Goal: Transaction & Acquisition: Book appointment/travel/reservation

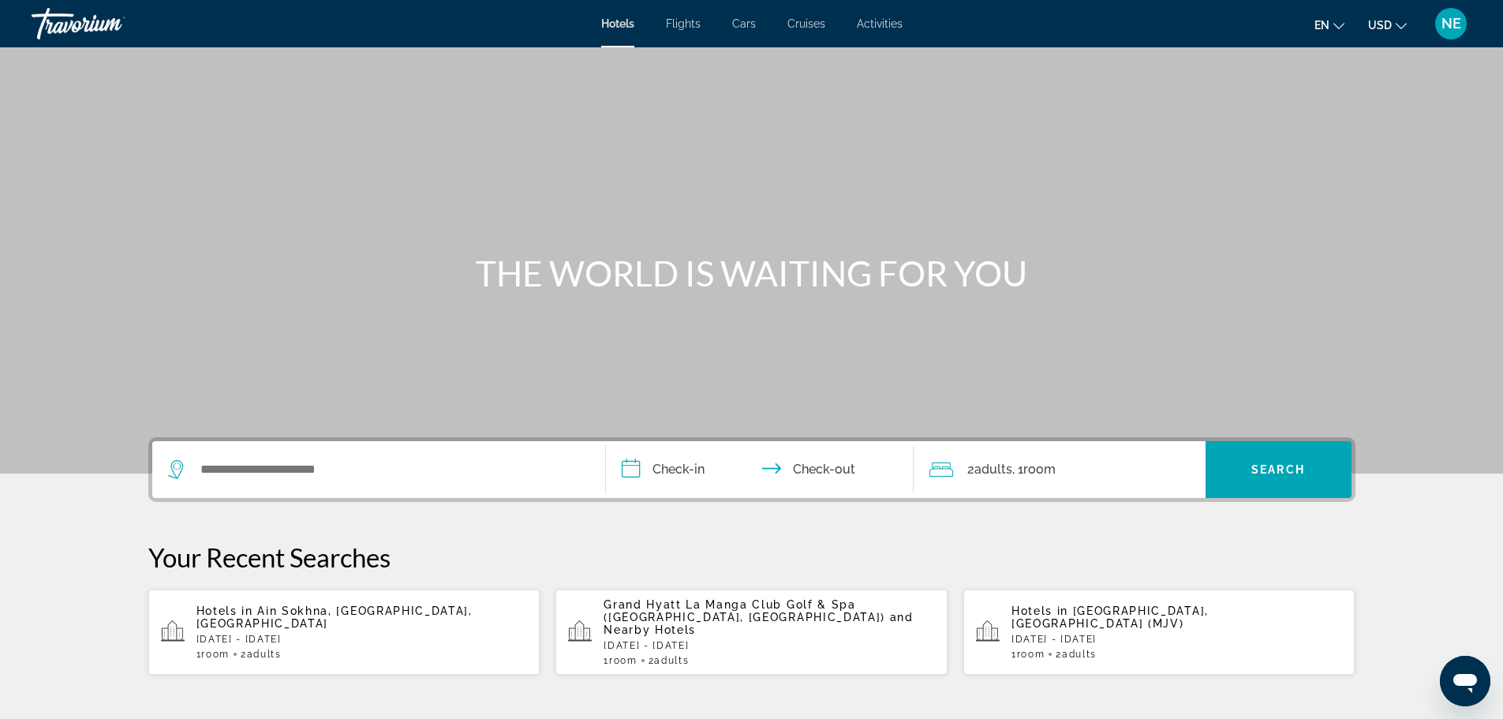
click at [825, 30] on span "Cruises" at bounding box center [806, 23] width 38 height 13
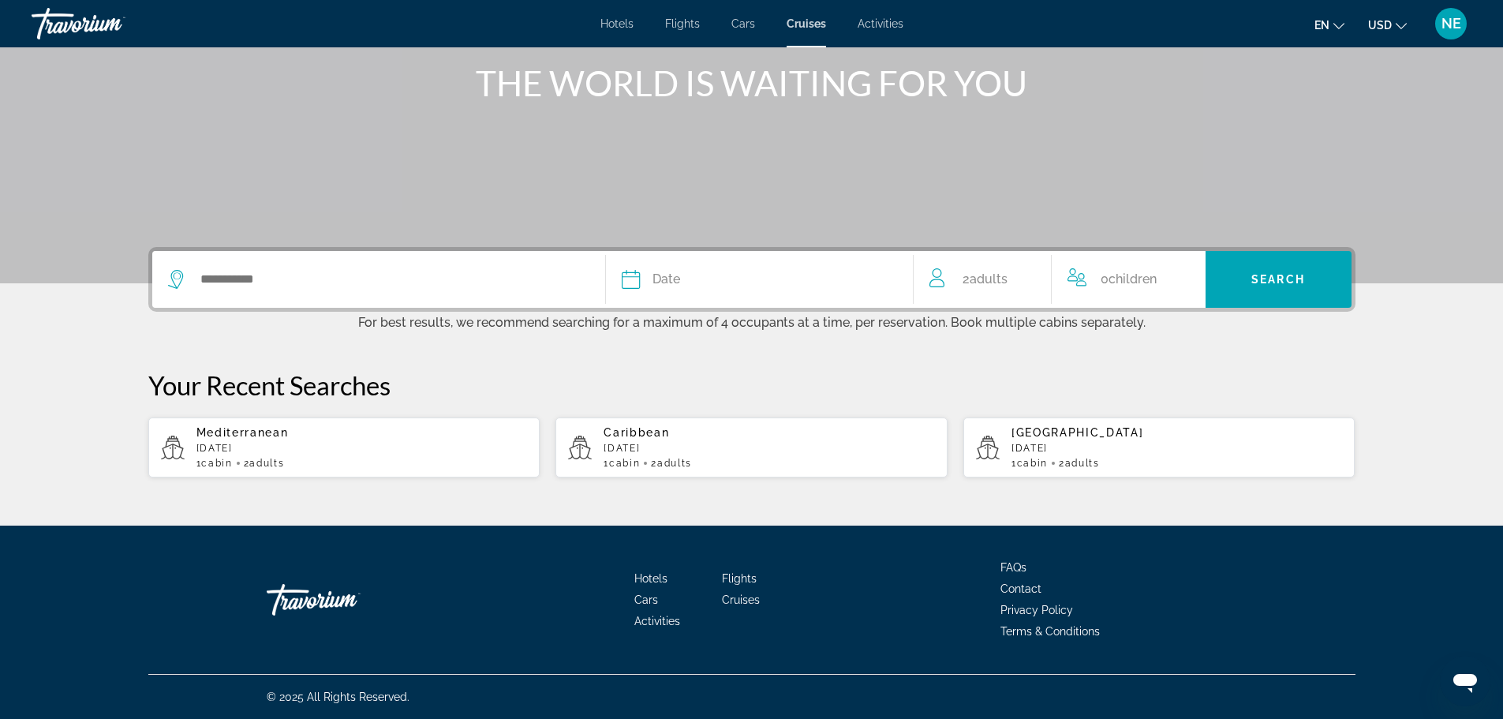
scroll to position [305, 0]
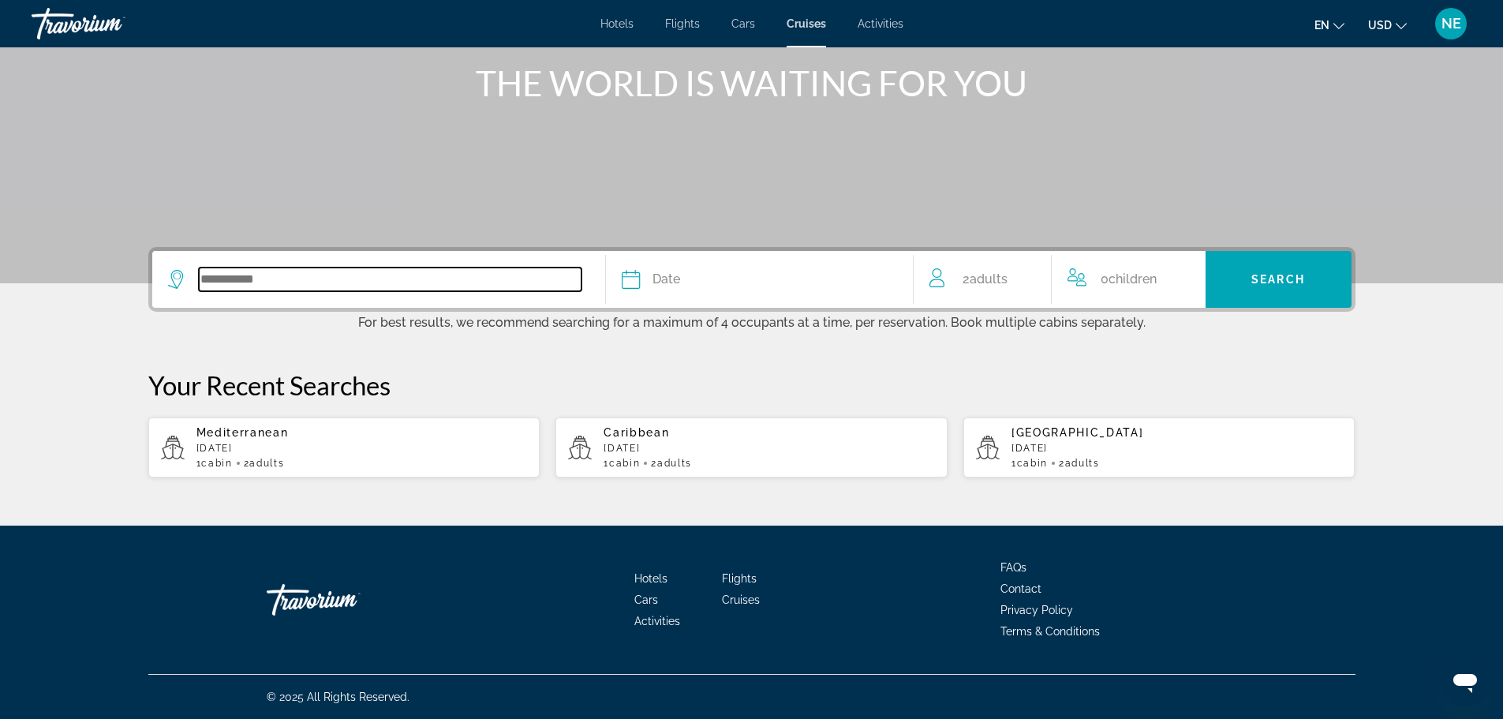
click at [199, 291] on input "Search widget" at bounding box center [390, 279] width 383 height 24
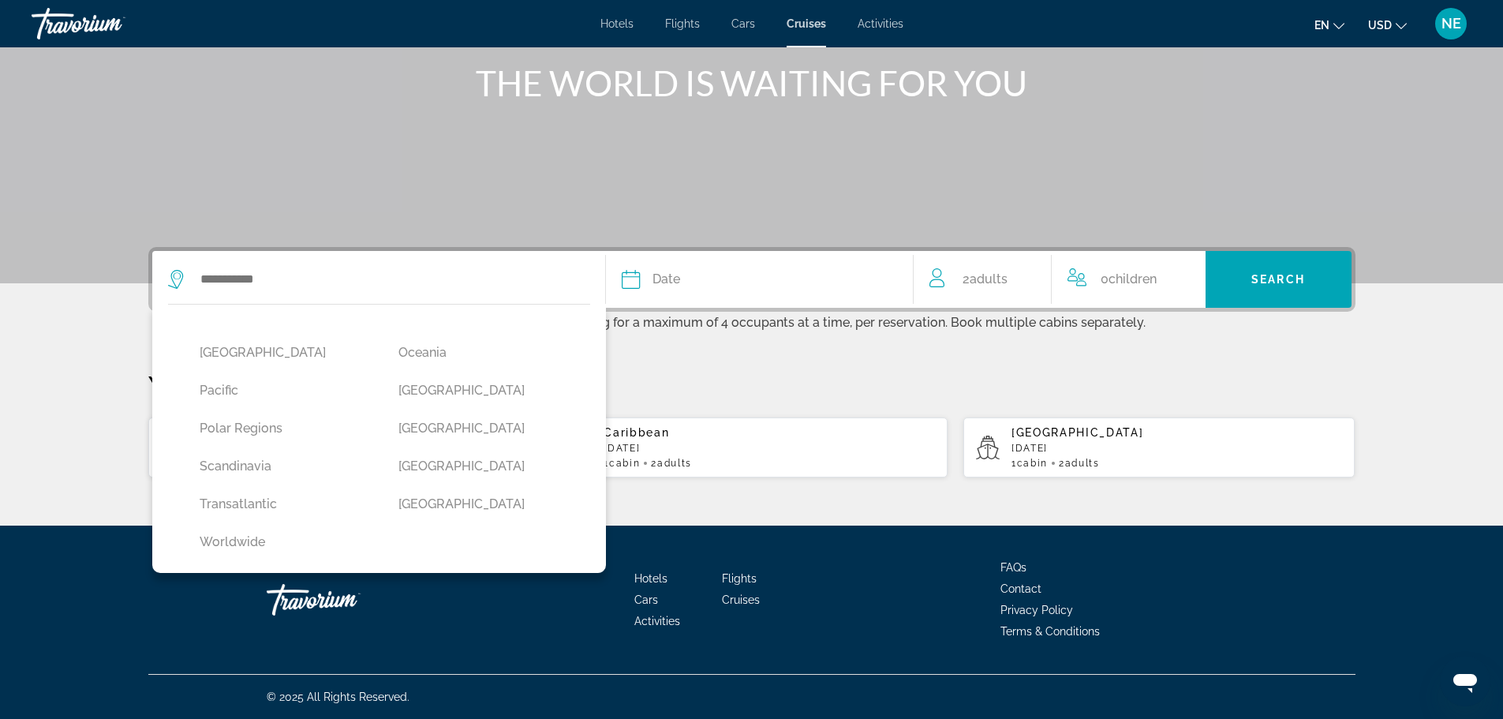
scroll to position [509, 0]
click at [192, 489] on button "Transatlantic" at bounding box center [284, 504] width 184 height 30
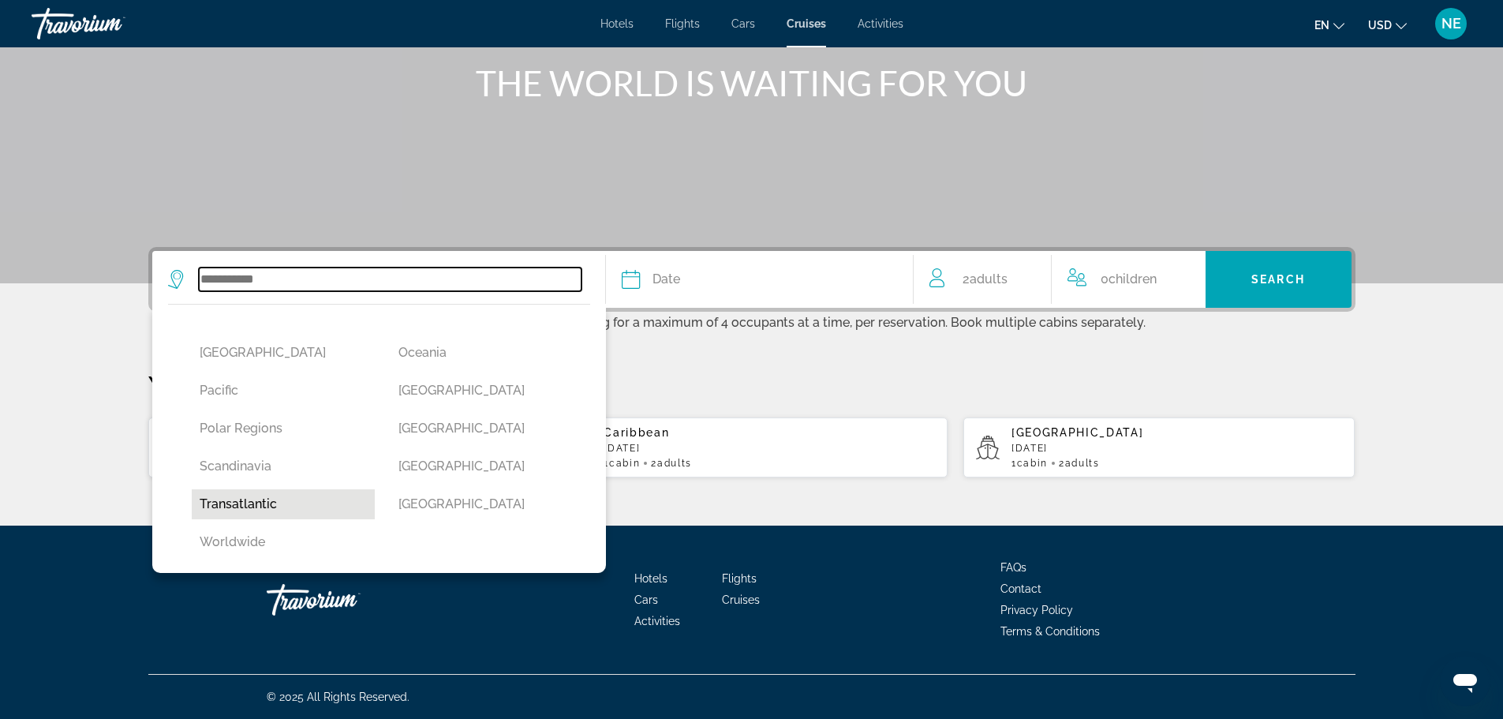
type input "**********"
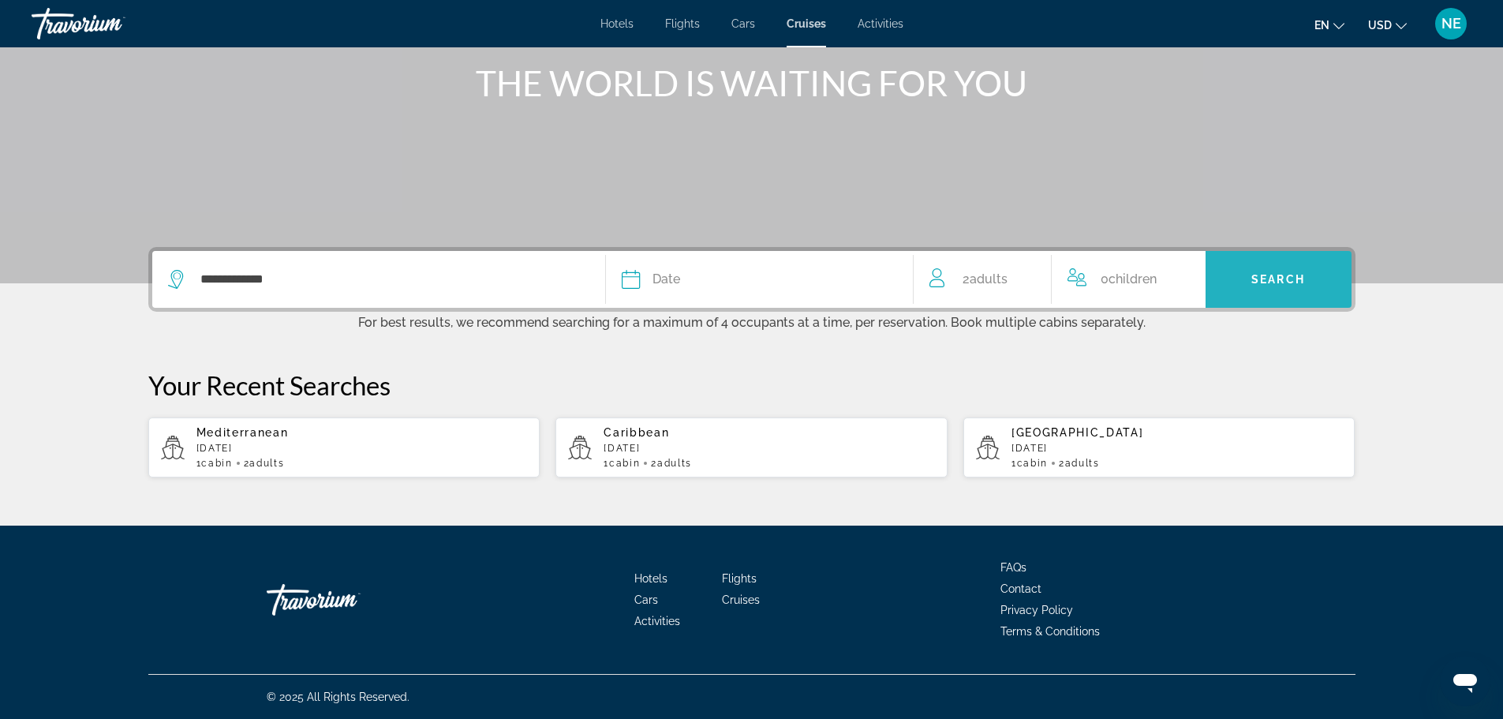
click at [1333, 260] on span "Search widget" at bounding box center [1279, 279] width 146 height 38
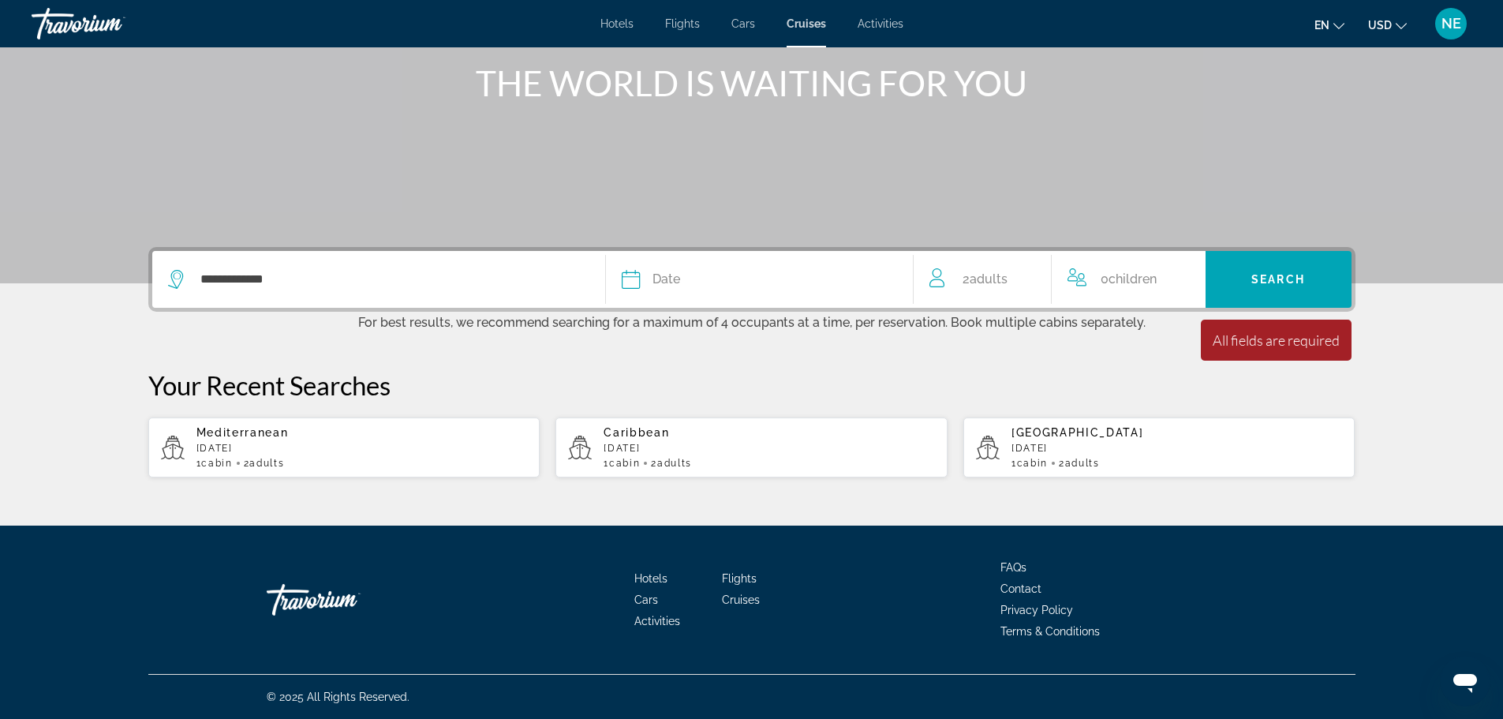
click at [759, 251] on button "Date January February March April May June July August September October Novemb…" at bounding box center [759, 279] width 275 height 57
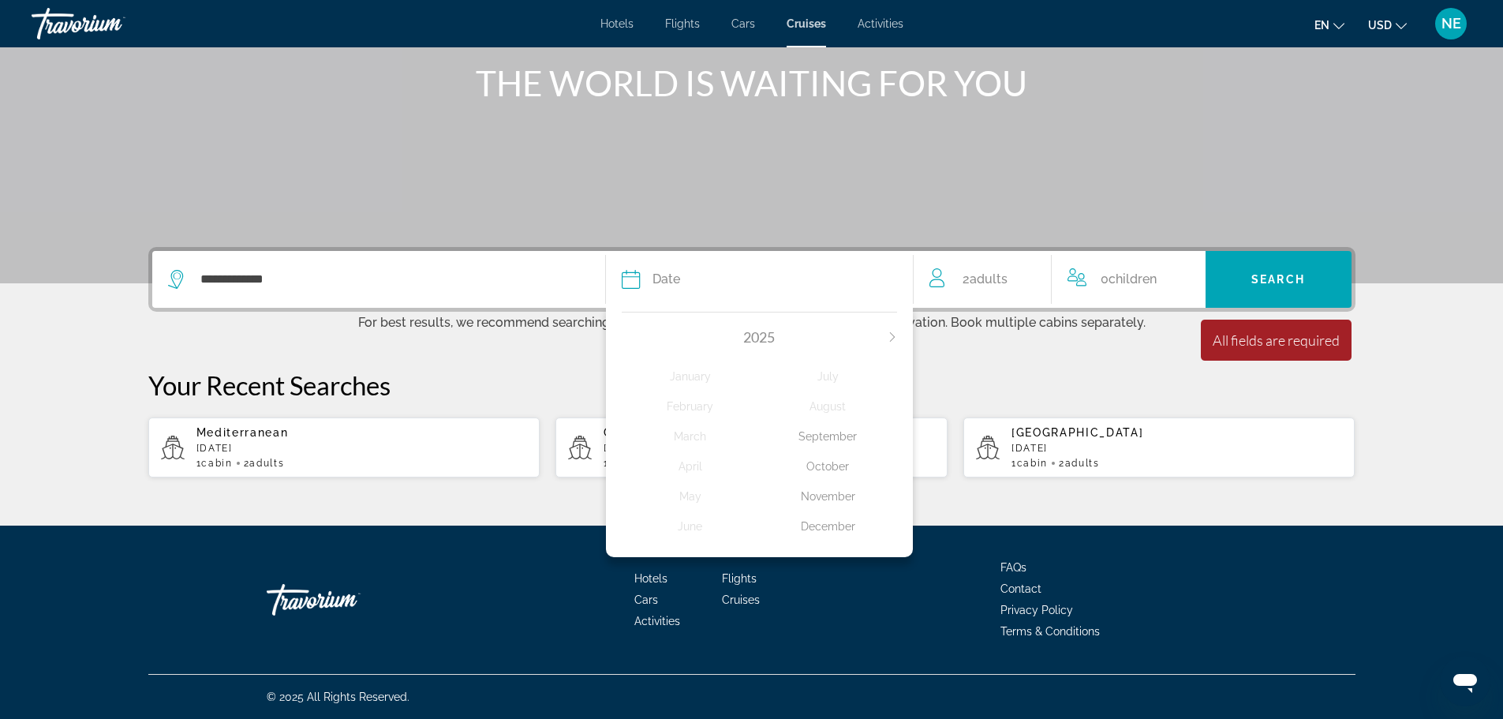
click at [865, 512] on div "December" at bounding box center [828, 526] width 138 height 28
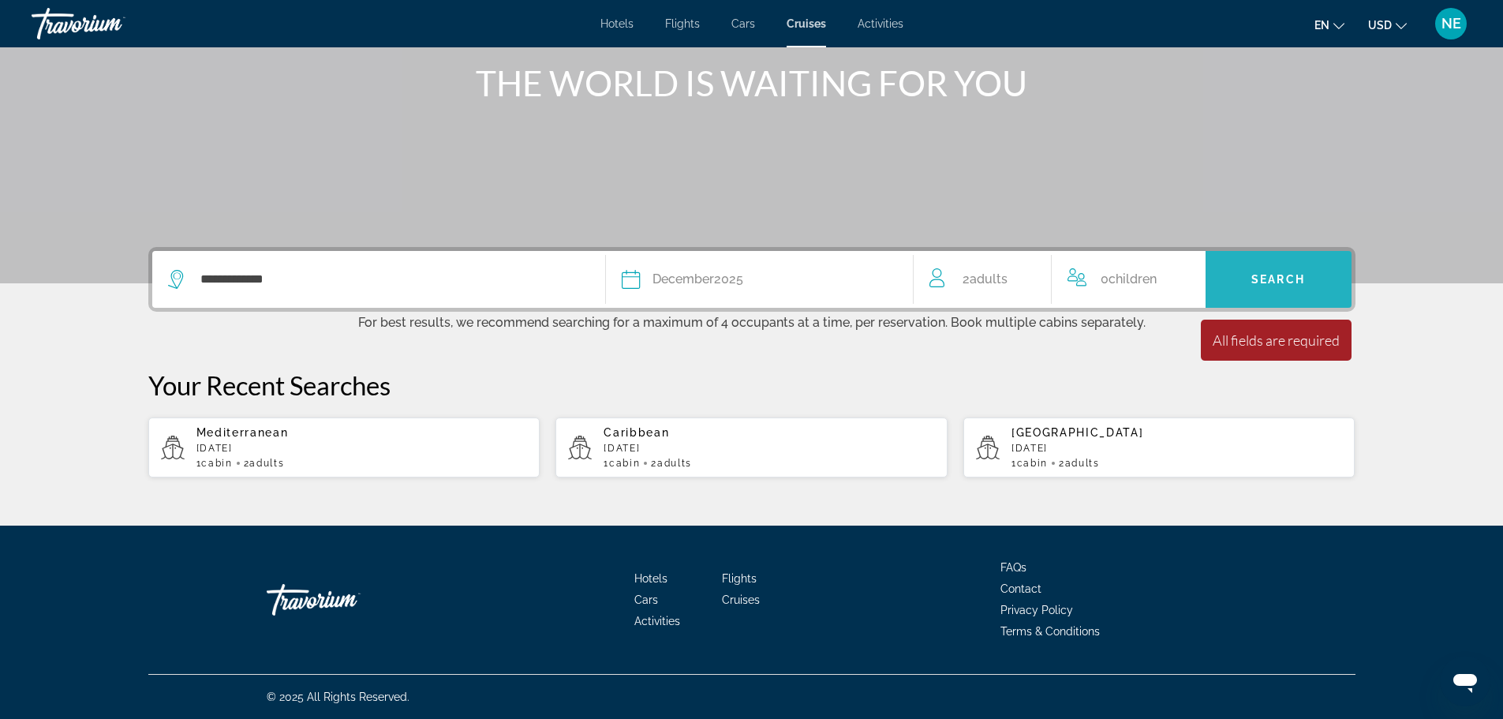
click at [1311, 260] on span "Search widget" at bounding box center [1279, 279] width 146 height 38
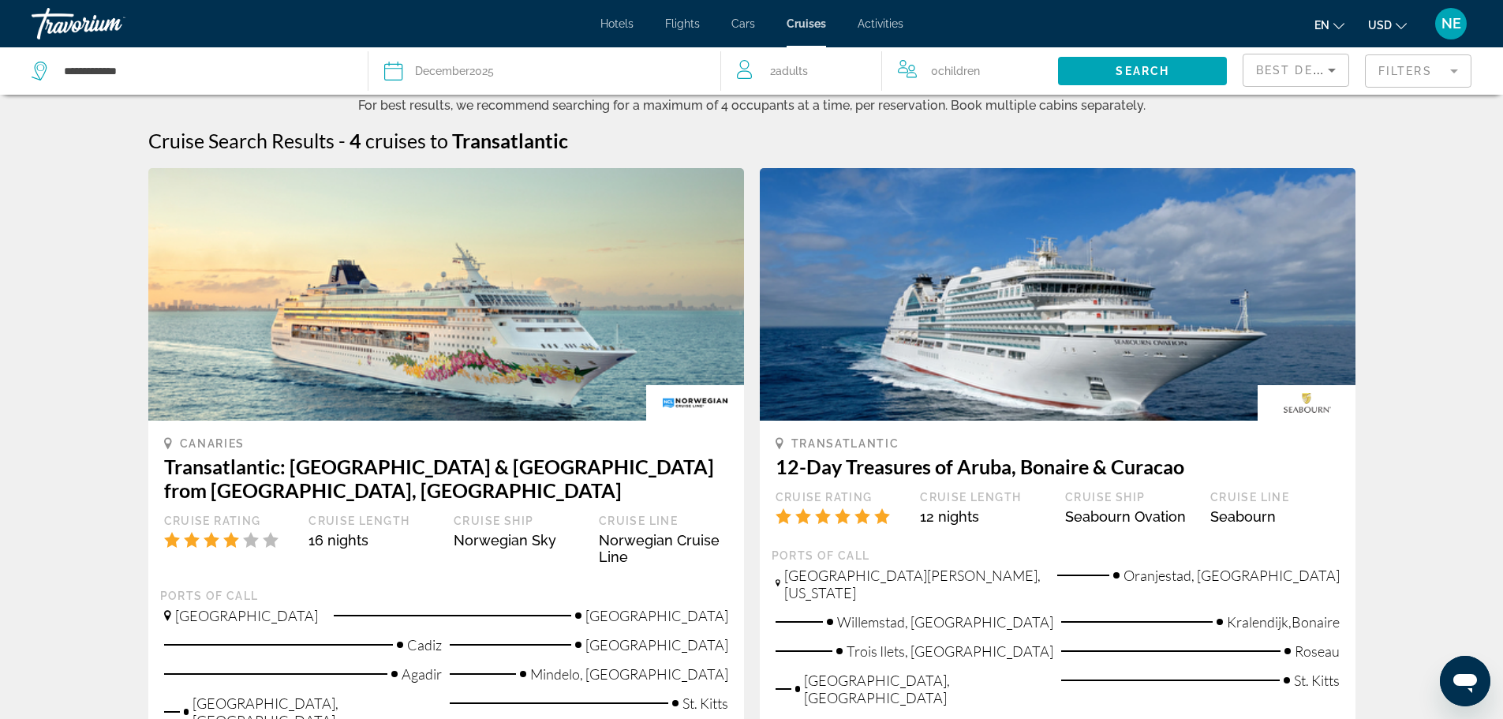
click at [439, 77] on span "December" at bounding box center [442, 71] width 54 height 13
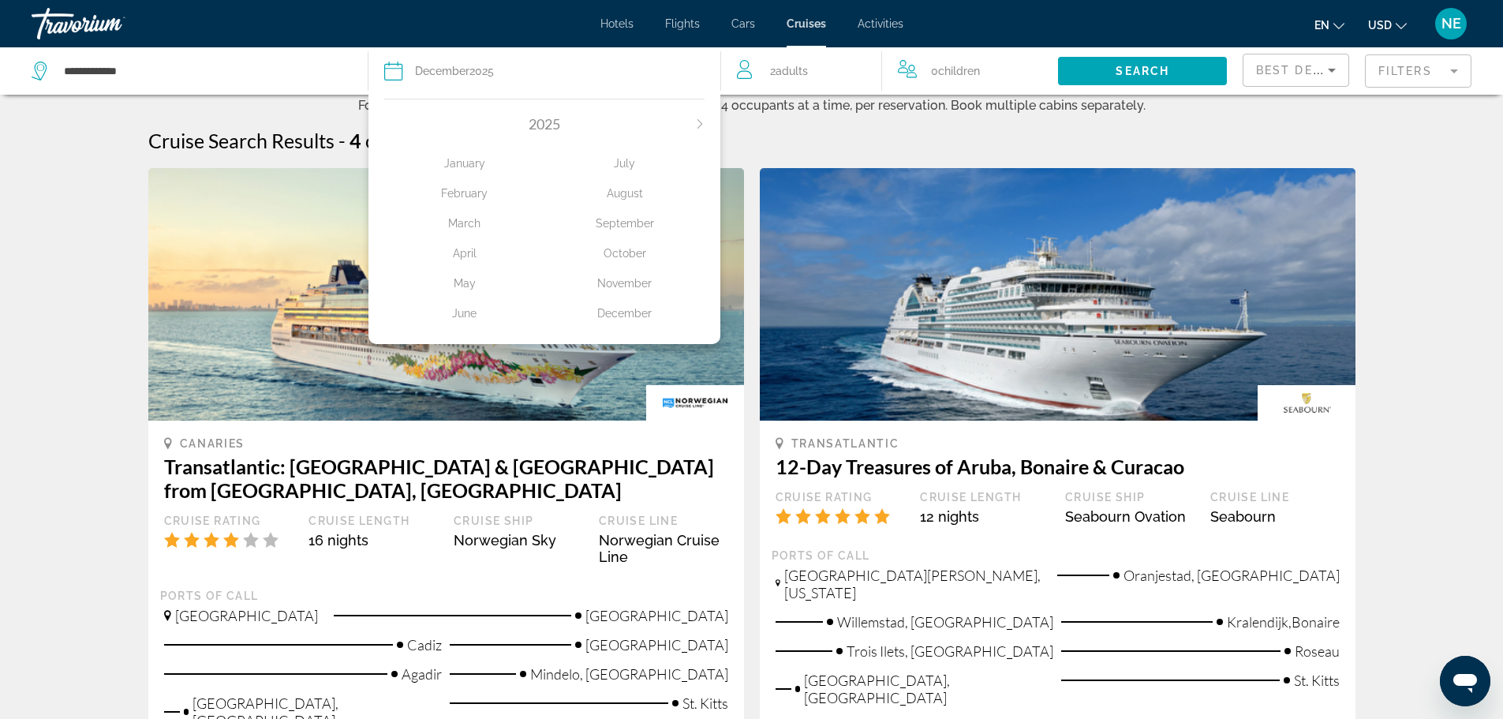
click at [695, 129] on icon "Next month" at bounding box center [699, 123] width 9 height 9
click at [439, 267] on div "April" at bounding box center [464, 253] width 160 height 28
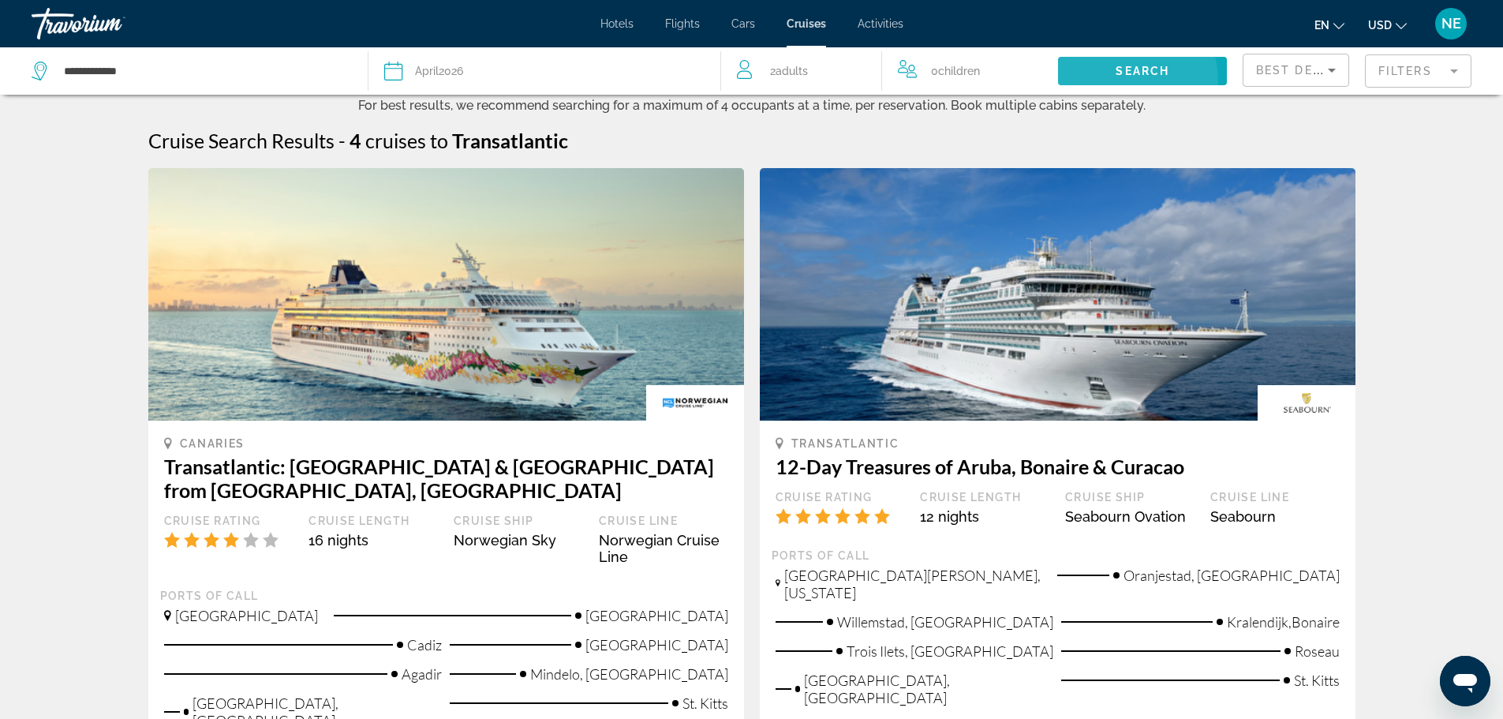
click at [1116, 77] on span "Search" at bounding box center [1143, 71] width 54 height 13
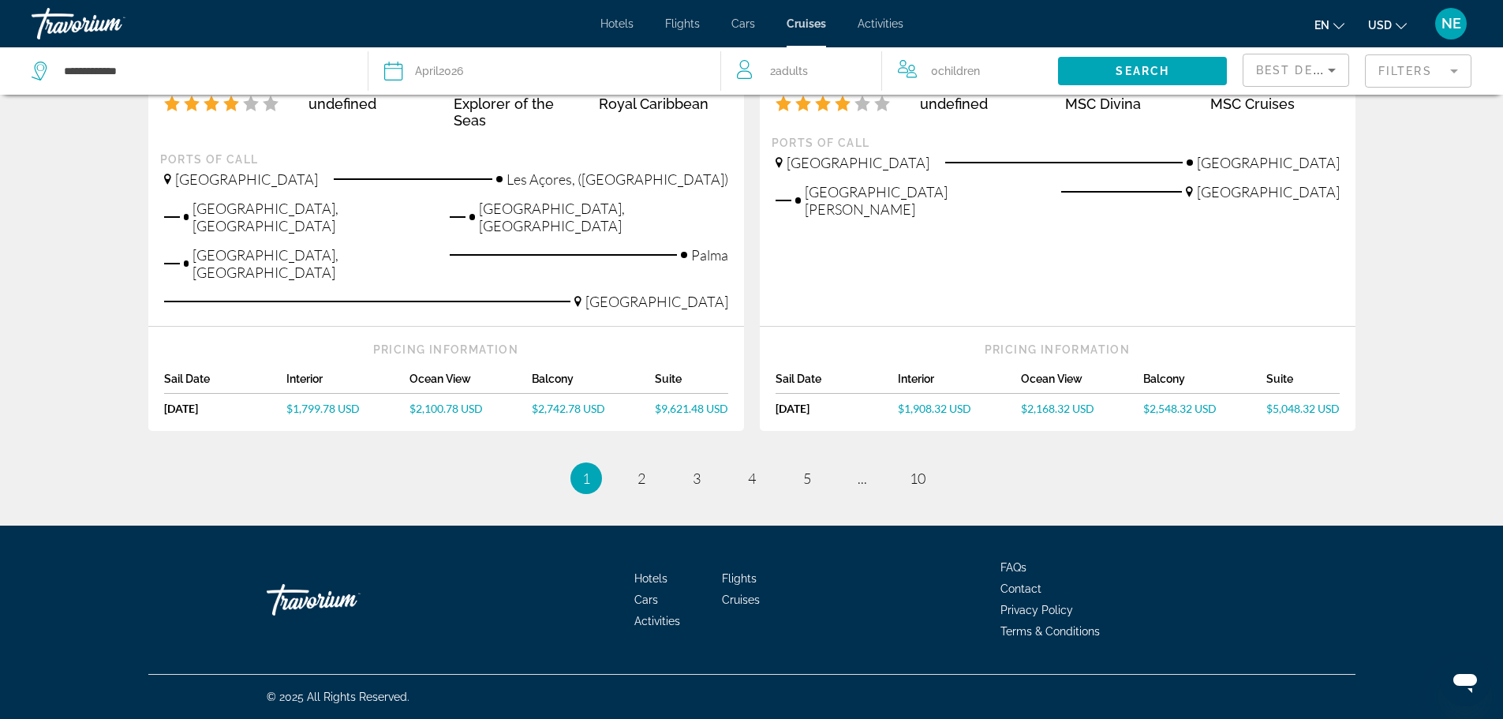
scroll to position [2295, 0]
click at [637, 469] on span "2" at bounding box center [641, 477] width 8 height 17
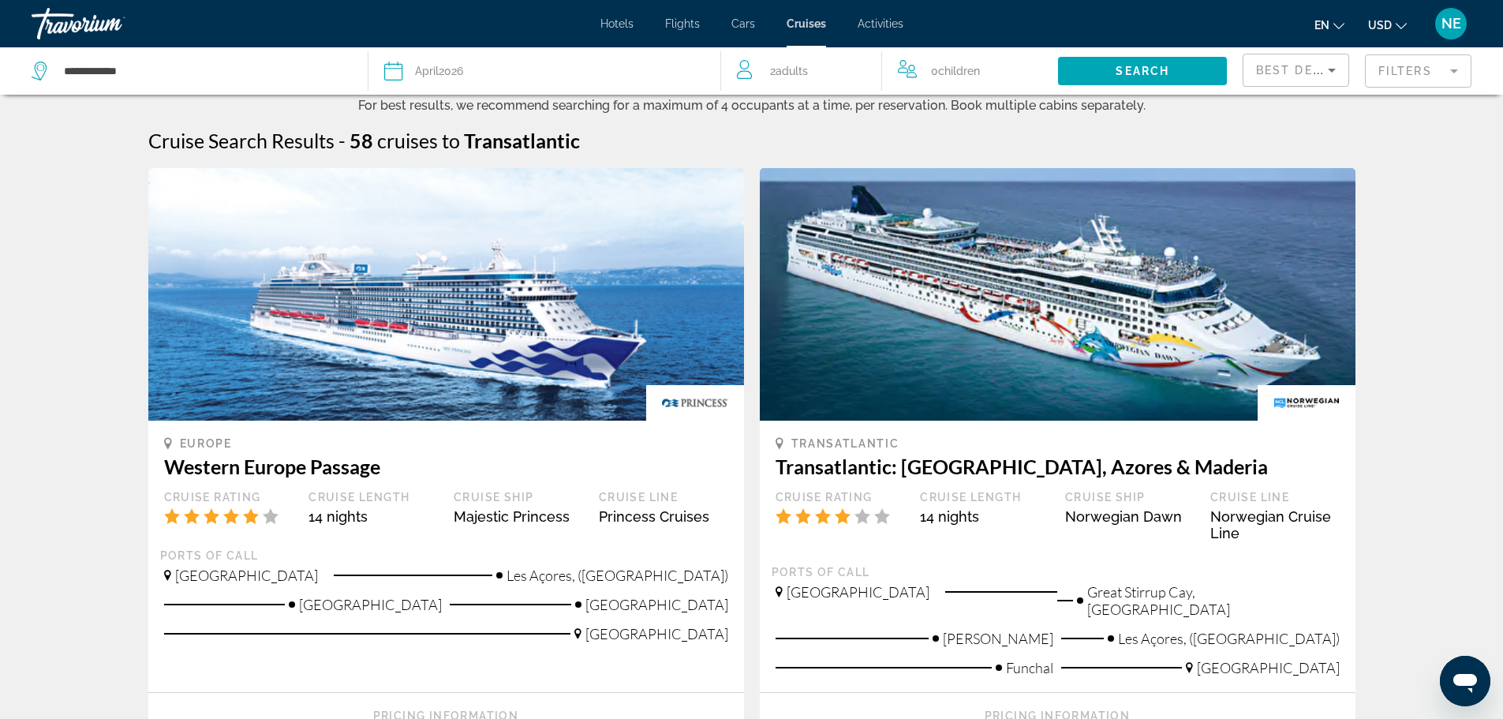
click at [1386, 88] on mat-form-field "Filters" at bounding box center [1418, 70] width 107 height 33
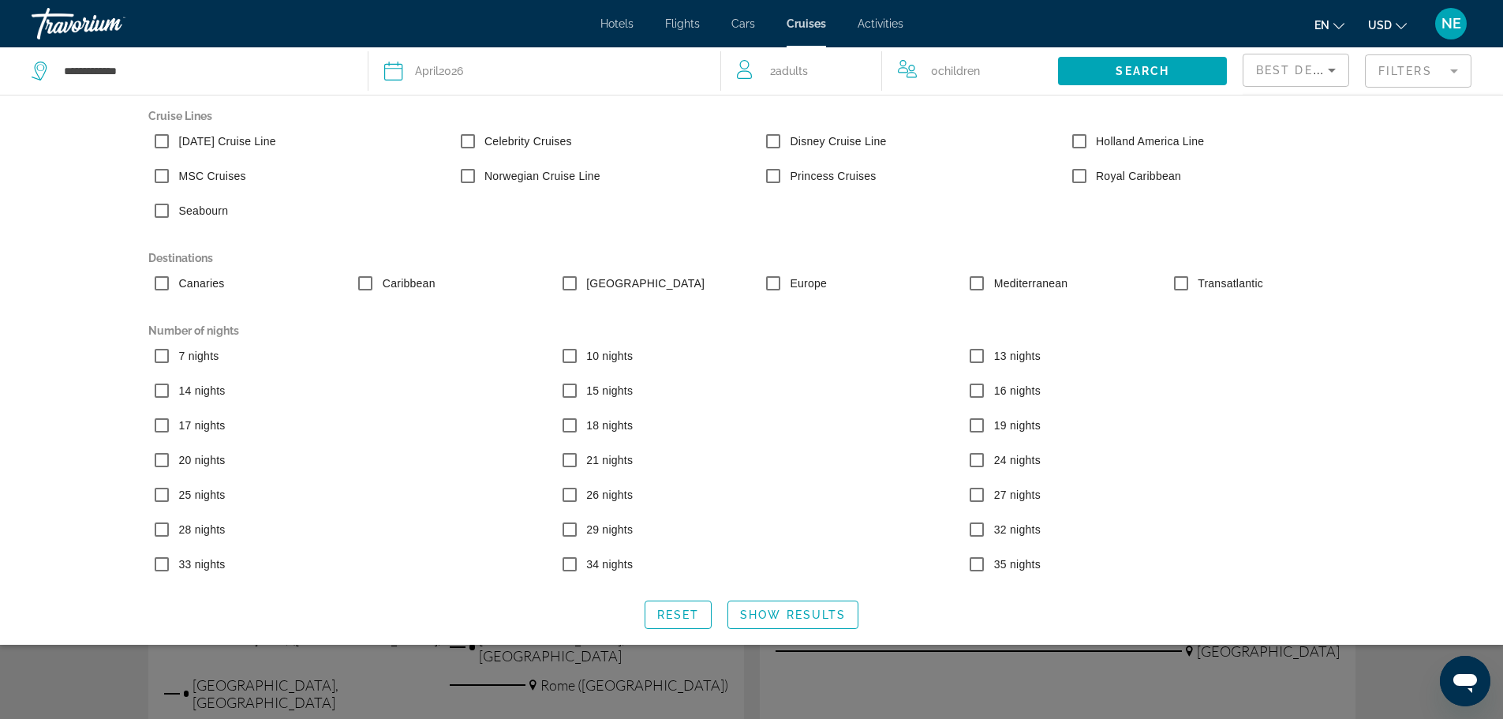
scroll to position [137, 0]
click at [821, 621] on span "Show Results" at bounding box center [793, 614] width 106 height 13
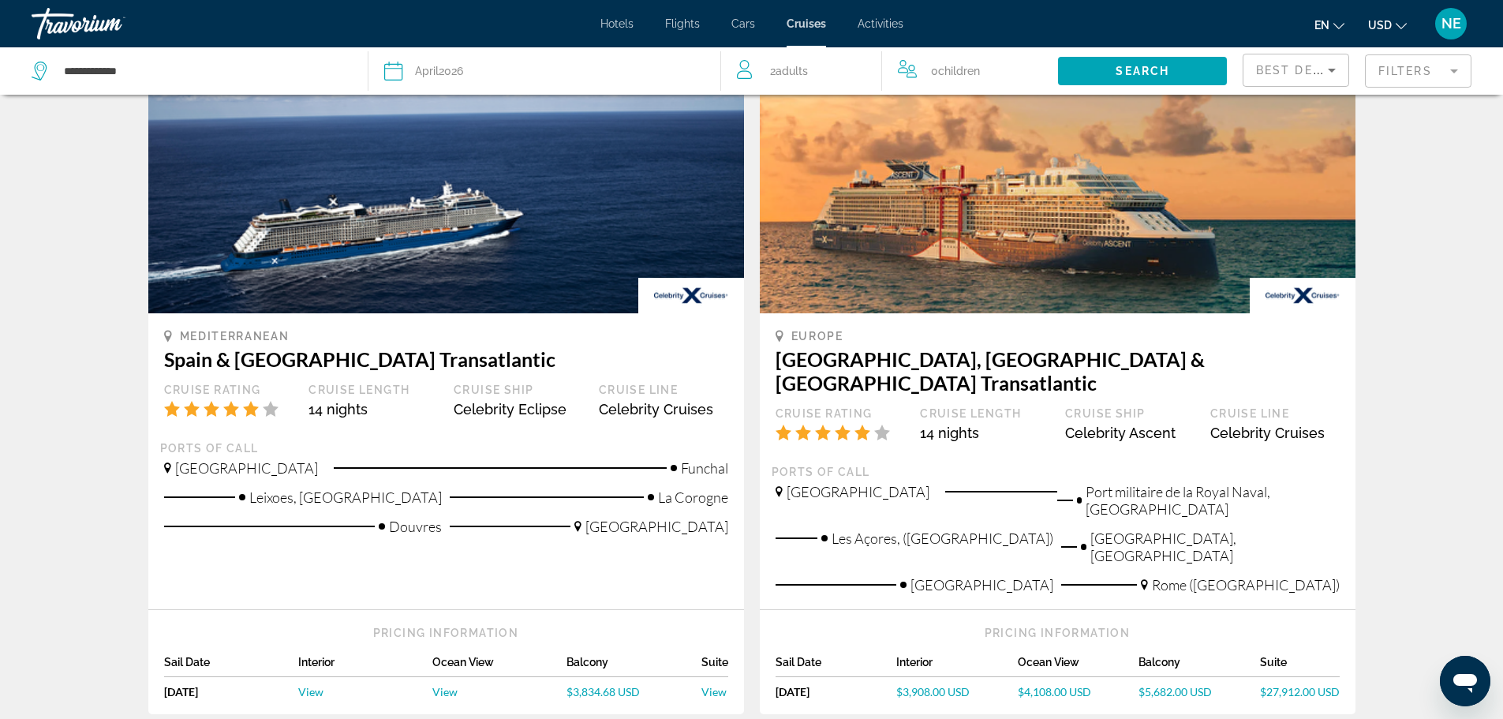
scroll to position [792, 0]
